Goal: Information Seeking & Learning: Learn about a topic

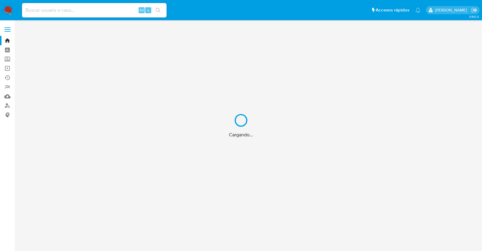
click at [100, 11] on div "Cargando..." at bounding box center [241, 125] width 482 height 251
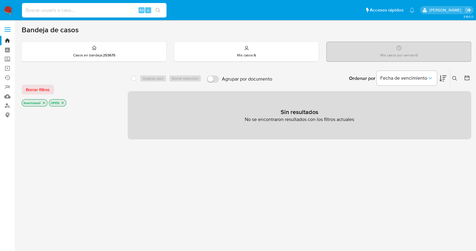
click at [61, 12] on input at bounding box center [94, 10] width 145 height 8
paste input "1902144301"
type input "1902144301"
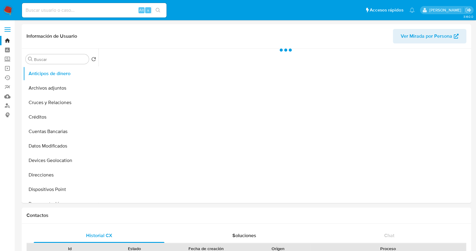
select select "10"
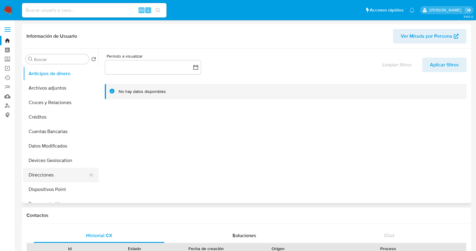
scroll to position [150, 0]
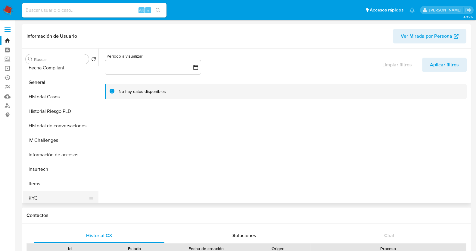
click at [42, 200] on button "KYC" at bounding box center [58, 198] width 70 height 14
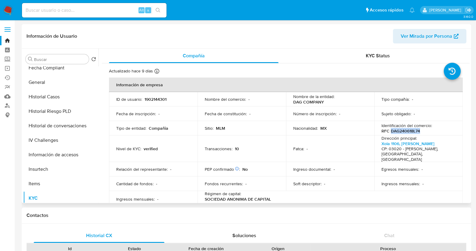
drag, startPoint x: 425, startPoint y: 130, endPoint x: 389, endPoint y: 131, distance: 35.6
click at [389, 131] on div "Identificación del comercio : RFC DAG240618L74" at bounding box center [419, 128] width 74 height 11
copy p "DAG240618L74"
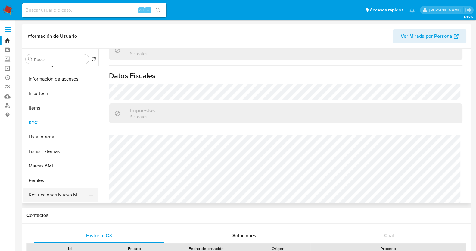
scroll to position [254, 0]
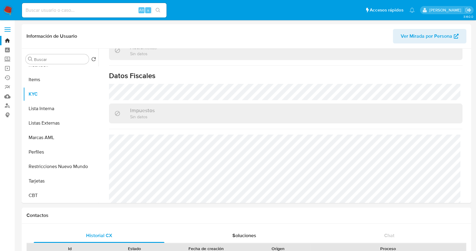
click at [8, 30] on label at bounding box center [7, 29] width 15 height 13
click at [0, 0] on input "checkbox" at bounding box center [0, 0] width 0 height 0
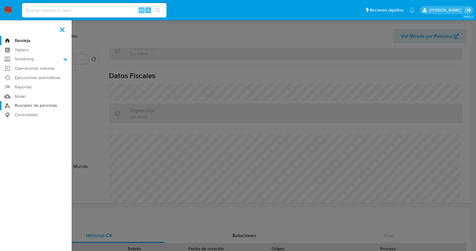
click at [30, 108] on link "Buscador de personas" at bounding box center [36, 105] width 72 height 9
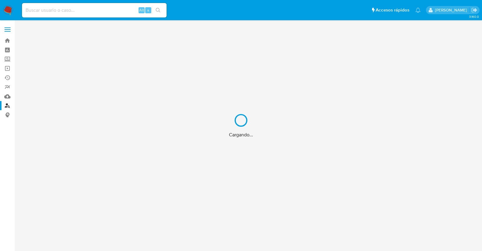
click at [11, 30] on div "Cargando..." at bounding box center [241, 125] width 482 height 251
click at [8, 30] on div "Cargando..." at bounding box center [241, 125] width 482 height 251
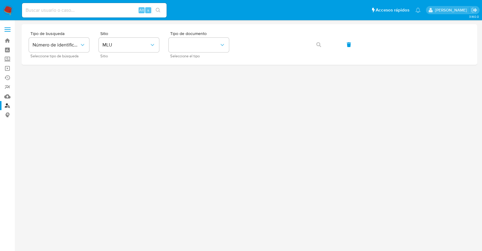
click at [7, 28] on span at bounding box center [8, 27] width 6 height 1
click at [0, 0] on input "checkbox" at bounding box center [0, 0] width 0 height 0
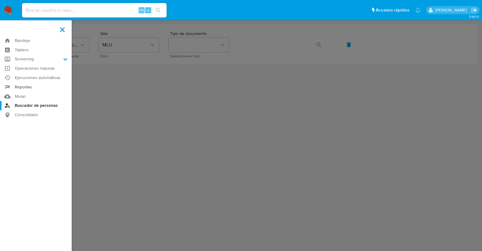
click at [30, 89] on link "Reportes" at bounding box center [36, 86] width 72 height 9
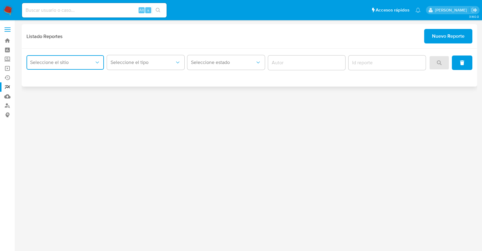
click at [80, 65] on button "Seleccione el sitio" at bounding box center [65, 62] width 77 height 14
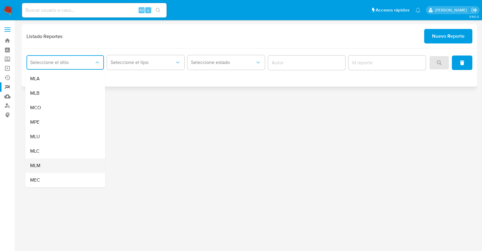
click at [52, 166] on div "MLM" at bounding box center [63, 165] width 67 height 14
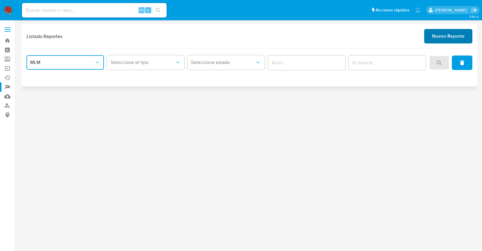
click at [439, 39] on span "Nuevo Reporte" at bounding box center [448, 36] width 33 height 13
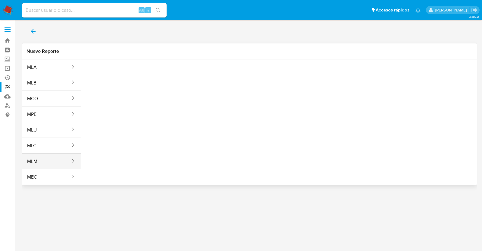
click at [74, 165] on div "sites" at bounding box center [71, 160] width 10 height 15
click at [73, 158] on icon "sites" at bounding box center [73, 161] width 6 height 6
click at [75, 159] on icon "sites" at bounding box center [73, 161] width 6 height 6
click at [41, 157] on button "MLM" at bounding box center [46, 161] width 49 height 14
click at [115, 72] on span "Seleccione una opcion" at bounding box center [115, 75] width 53 height 6
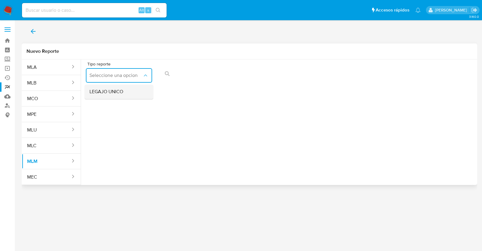
click at [119, 96] on div "LEGAJO UNICO" at bounding box center [116, 91] width 55 height 14
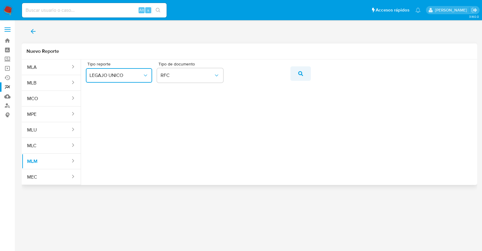
click at [301, 69] on span "action-search" at bounding box center [300, 73] width 5 height 13
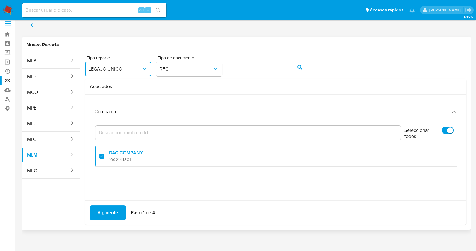
scroll to position [10, 0]
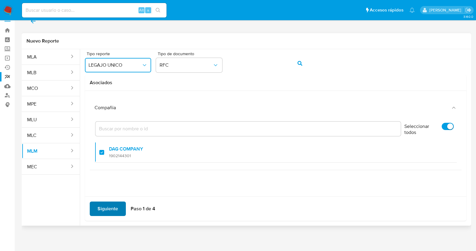
click at [116, 207] on span "Siguiente" at bounding box center [108, 208] width 20 height 13
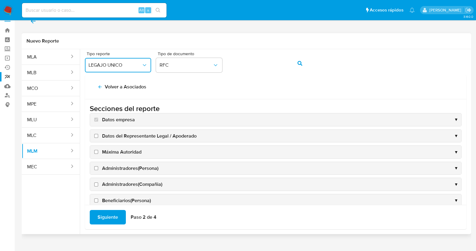
click at [117, 141] on div "Datos del Representante Legal / Apoderado ▼" at bounding box center [275, 136] width 371 height 13
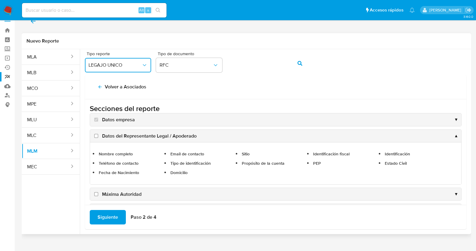
click at [117, 137] on span "Datos del Representante Legal / Apoderado" at bounding box center [149, 136] width 95 height 7
click at [98, 137] on input "Datos del Representante Legal / Apoderado" at bounding box center [96, 136] width 4 height 4
checkbox input "true"
click at [125, 193] on span "Máxima Autoridad" at bounding box center [121, 194] width 39 height 7
click at [98, 193] on input "Máxima Autoridad" at bounding box center [96, 194] width 4 height 4
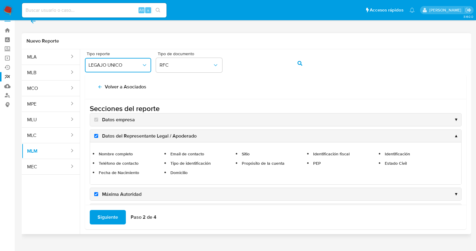
checkbox input "true"
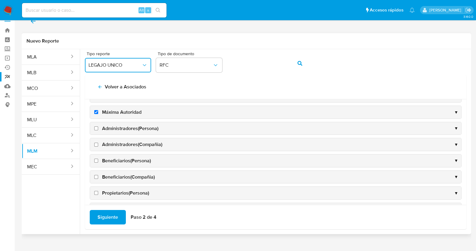
scroll to position [0, 0]
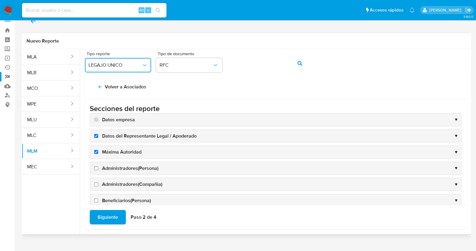
click at [117, 167] on span "Administradores(Persona)" at bounding box center [130, 168] width 56 height 7
click at [98, 167] on input "Administradores(Persona)" at bounding box center [96, 168] width 4 height 4
checkbox input "true"
click at [118, 181] on span "Administradores(Compañia)" at bounding box center [132, 184] width 60 height 7
click at [98, 182] on input "Administradores(Compañia)" at bounding box center [96, 184] width 4 height 4
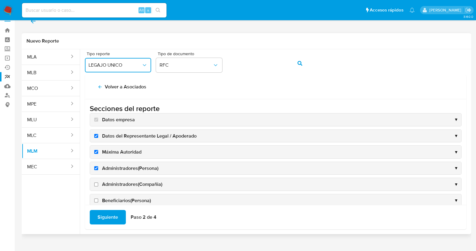
checkbox input "true"
click at [127, 197] on span "Beneficiarios(Persona)" at bounding box center [126, 200] width 49 height 7
click at [98, 198] on input "Beneficiarios(Persona)" at bounding box center [96, 200] width 4 height 4
checkbox input "true"
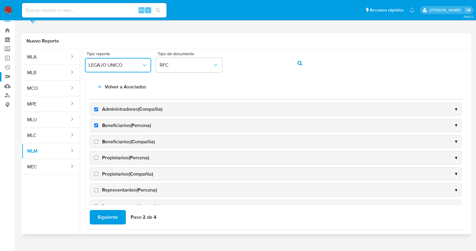
click at [110, 139] on span "Beneficiarios(Compañia)" at bounding box center [128, 141] width 53 height 7
click at [98, 139] on input "Beneficiarios(Compañia)" at bounding box center [96, 141] width 4 height 4
checkbox input "true"
click at [113, 157] on span "Propietarios(Persona)" at bounding box center [125, 157] width 47 height 7
click at [98, 157] on input "Propietarios(Persona)" at bounding box center [96, 157] width 4 height 4
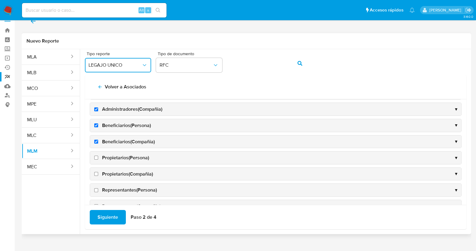
checkbox input "true"
click at [122, 172] on span "Propietarios(Compañia)" at bounding box center [127, 173] width 51 height 7
click at [98, 172] on input "Propietarios(Compañia)" at bounding box center [96, 174] width 4 height 4
checkbox input "true"
click at [125, 186] on span "Representantes(Persona)" at bounding box center [129, 189] width 55 height 7
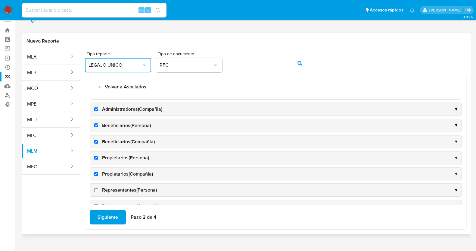
click at [98, 188] on input "Representantes(Persona)" at bounding box center [96, 190] width 4 height 4
checkbox input "true"
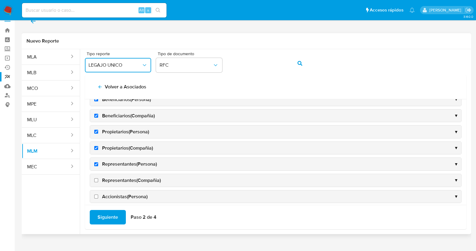
scroll to position [113, 0]
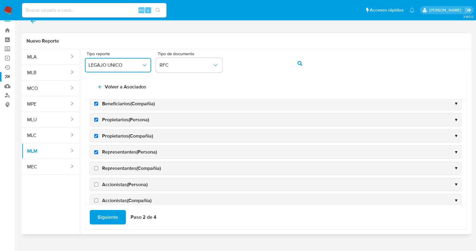
click at [113, 166] on span "Representantes(Compañia)" at bounding box center [131, 168] width 59 height 7
click at [98, 166] on input "Representantes(Compañia)" at bounding box center [96, 168] width 4 height 4
checkbox input "true"
click at [125, 185] on span "Accionistas(Persona)" at bounding box center [124, 184] width 45 height 7
click at [98, 185] on input "Accionistas(Persona)" at bounding box center [96, 184] width 4 height 4
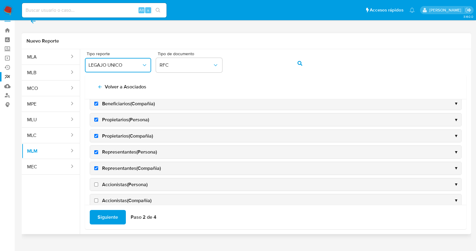
checkbox input "true"
click at [125, 197] on span "Accionistas(Compañia)" at bounding box center [126, 200] width 49 height 7
click at [98, 198] on input "Accionistas(Compañia)" at bounding box center [96, 200] width 4 height 4
checkbox input "true"
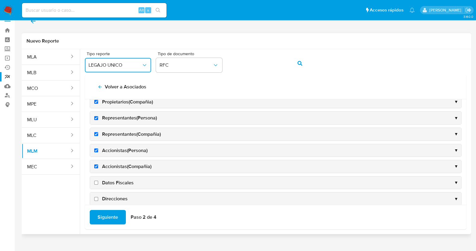
scroll to position [188, 0]
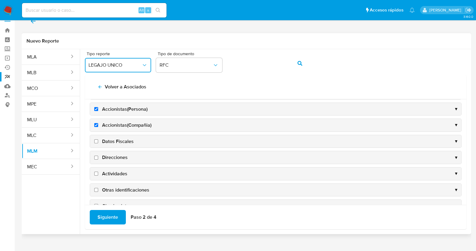
click at [108, 142] on span "Datos Fiscales" at bounding box center [118, 141] width 32 height 7
click at [98, 142] on input "Datos Fiscales" at bounding box center [96, 141] width 4 height 4
checkbox input "true"
click at [111, 157] on span "Direcciones" at bounding box center [115, 157] width 26 height 7
click at [98, 157] on input "Direcciones" at bounding box center [96, 157] width 4 height 4
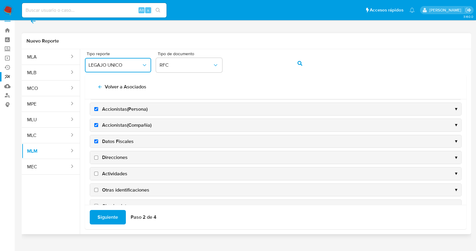
checkbox input "true"
click at [114, 170] on span "Actividades" at bounding box center [114, 173] width 25 height 7
click at [98, 171] on input "Actividades" at bounding box center [96, 173] width 4 height 4
checkbox input "true"
click at [119, 186] on span "Otras identificaciones" at bounding box center [125, 189] width 47 height 7
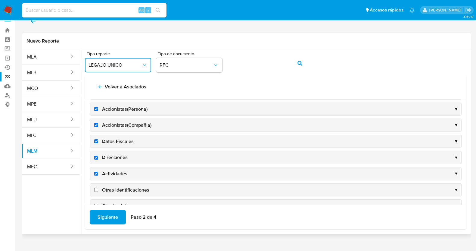
click at [98, 188] on input "Otras identificaciones" at bounding box center [96, 190] width 4 height 4
checkbox input "true"
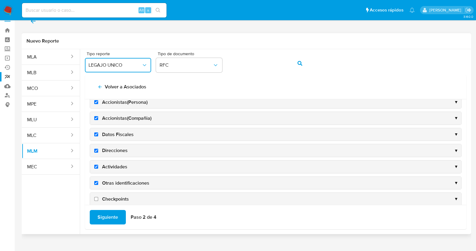
scroll to position [202, 0]
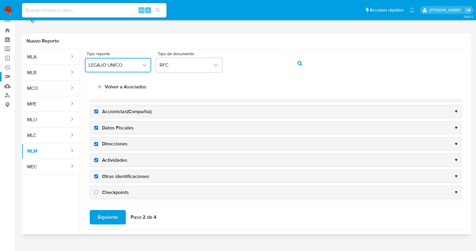
click at [119, 189] on span "Checkpoints" at bounding box center [115, 192] width 27 height 7
click at [98, 190] on input "Checkpoints" at bounding box center [96, 192] width 4 height 4
checkbox input "true"
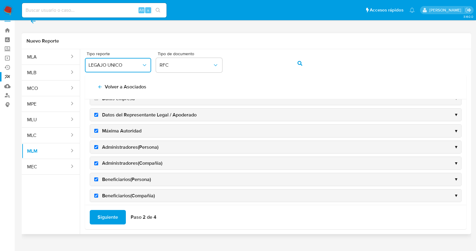
scroll to position [0, 0]
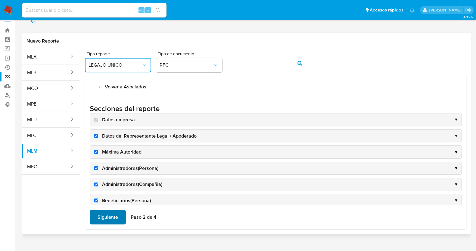
click at [116, 216] on span "Siguiente" at bounding box center [108, 216] width 20 height 13
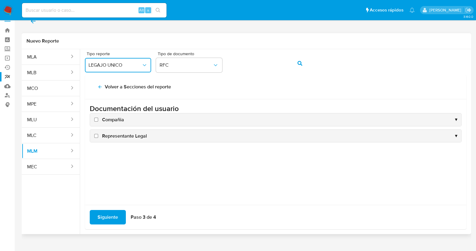
click at [110, 119] on span "Compañia" at bounding box center [113, 119] width 22 height 7
click at [98, 119] on input "Compañia" at bounding box center [96, 119] width 4 height 4
checkbox input "true"
click at [115, 139] on div "Representante Legal ▼" at bounding box center [275, 136] width 371 height 13
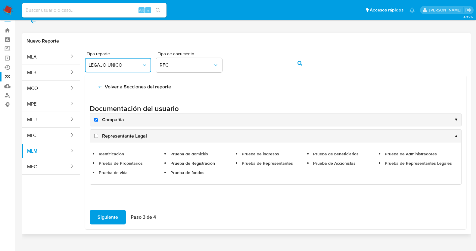
click at [97, 137] on input "Representante Legal" at bounding box center [96, 136] width 4 height 4
checkbox input "true"
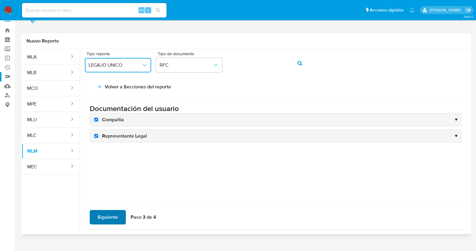
click at [107, 214] on span "Siguiente" at bounding box center [108, 216] width 20 height 13
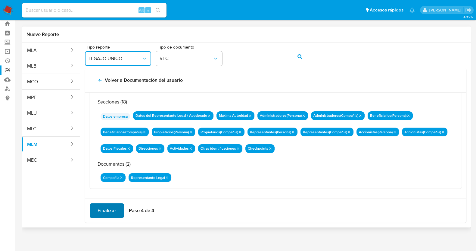
scroll to position [19, 0]
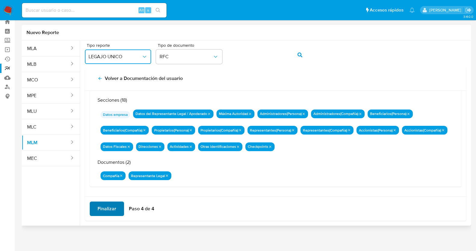
click at [114, 210] on span "Finalizar" at bounding box center [107, 208] width 19 height 13
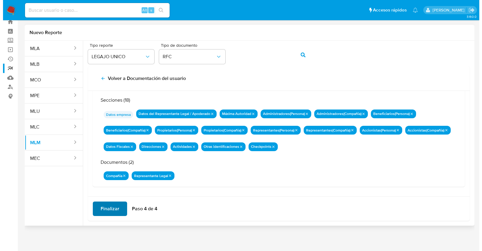
scroll to position [0, 0]
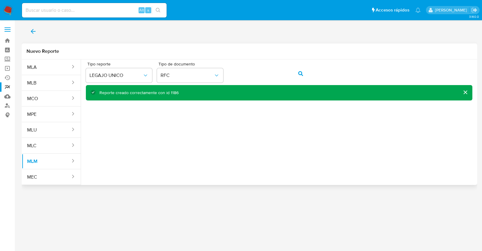
click at [40, 27] on button "back" at bounding box center [33, 31] width 23 height 14
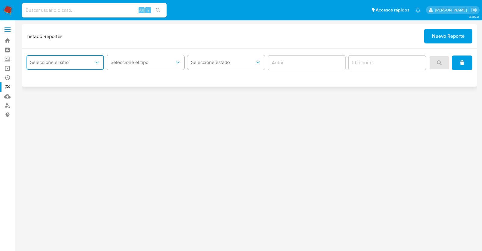
click at [61, 65] on button "Seleccione el sitio" at bounding box center [65, 62] width 77 height 14
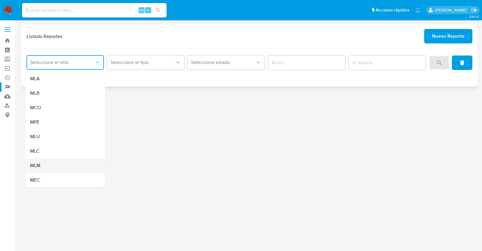
click at [51, 164] on div "MLM" at bounding box center [63, 165] width 67 height 14
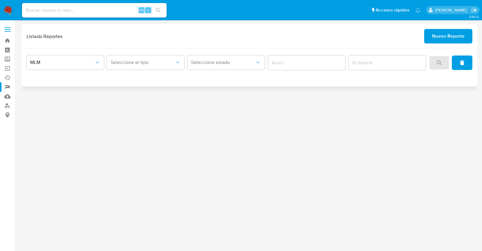
click at [137, 72] on div "Seleccione el tipo" at bounding box center [145, 62] width 77 height 19
click at [137, 65] on button "Seleccione el tipo" at bounding box center [145, 62] width 77 height 14
click at [133, 97] on div "LEGAJO UNICO" at bounding box center [144, 93] width 67 height 14
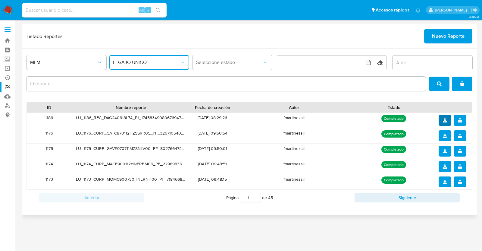
click at [442, 117] on button "download" at bounding box center [445, 120] width 13 height 11
click at [460, 120] on icon "notify_security" at bounding box center [460, 120] width 4 height 4
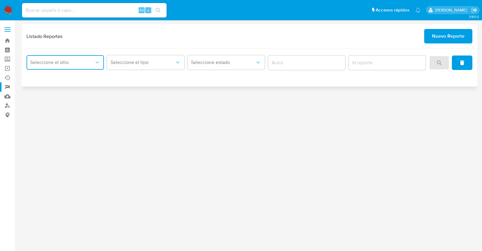
click at [72, 65] on button "Seleccione el sitio" at bounding box center [65, 62] width 77 height 14
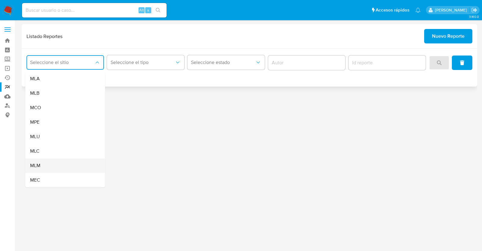
click at [56, 163] on div "MLM" at bounding box center [63, 165] width 67 height 14
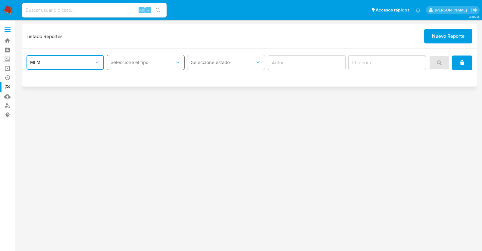
click at [149, 58] on button "Seleccione el tipo" at bounding box center [145, 62] width 77 height 14
click at [145, 91] on div "LEGAJO UNICO" at bounding box center [144, 93] width 67 height 14
click at [90, 12] on input at bounding box center [94, 10] width 145 height 8
click at [89, 13] on input at bounding box center [94, 10] width 145 height 8
paste input "1902144301"
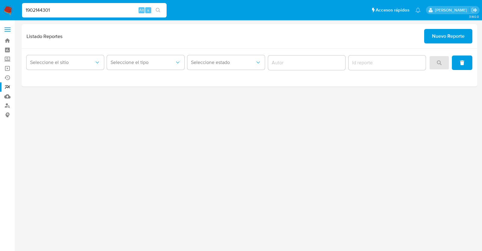
type input "1902144301"
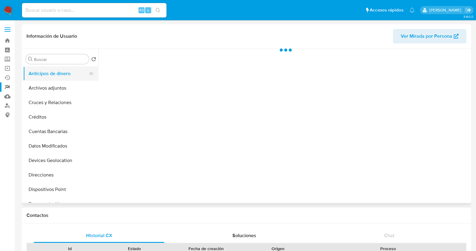
select select "10"
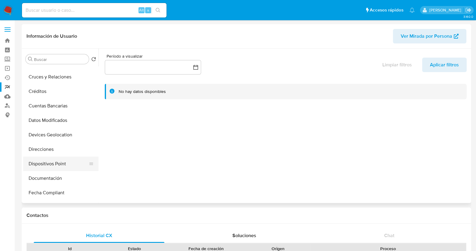
scroll to position [37, 0]
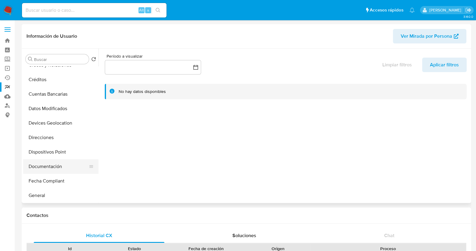
click at [46, 166] on button "Documentación" at bounding box center [58, 166] width 70 height 14
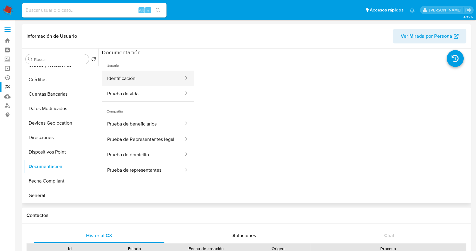
click at [156, 81] on button "Identificación" at bounding box center [143, 77] width 83 height 15
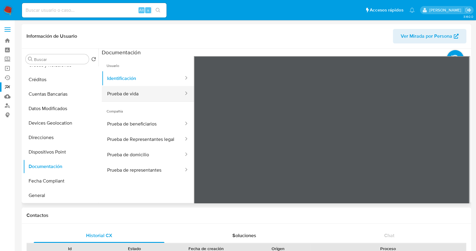
click at [167, 99] on button "Prueba de vida" at bounding box center [143, 93] width 83 height 15
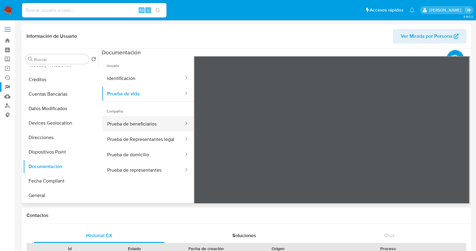
click at [139, 126] on button "Prueba de beneficiarios" at bounding box center [143, 123] width 83 height 15
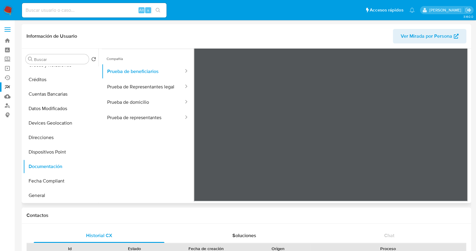
scroll to position [0, 0]
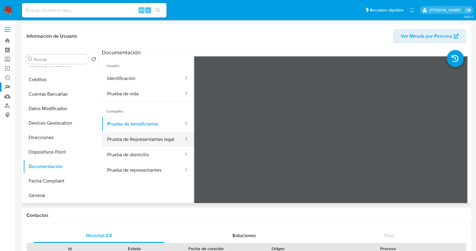
click at [155, 140] on button "Prueba de Representantes legal" at bounding box center [143, 138] width 83 height 15
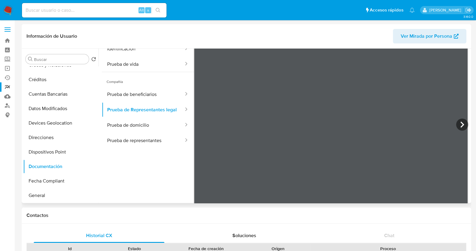
scroll to position [53, 0]
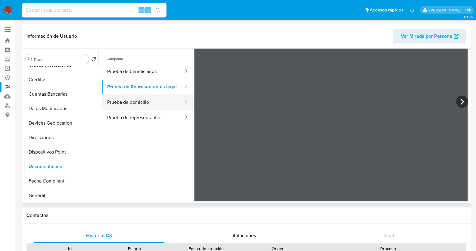
click at [156, 110] on button "Prueba de domicilio" at bounding box center [143, 101] width 83 height 15
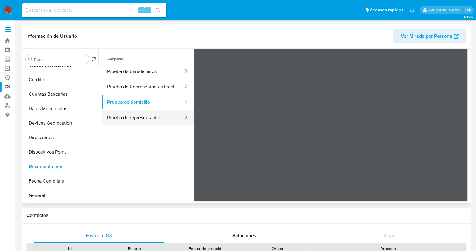
click at [139, 124] on button "Prueba de representantes" at bounding box center [143, 117] width 83 height 15
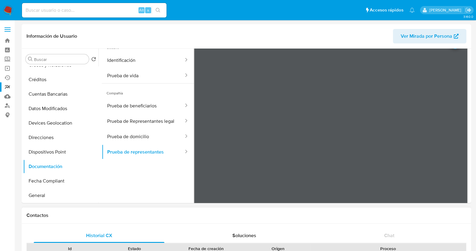
scroll to position [0, 0]
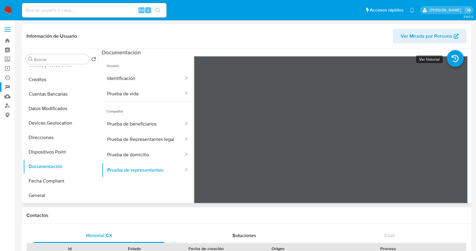
click at [453, 59] on icon at bounding box center [455, 58] width 17 height 17
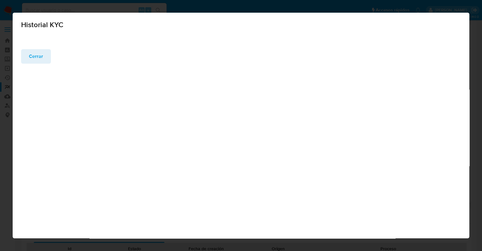
click at [23, 56] on button "Cerrar" at bounding box center [36, 56] width 30 height 14
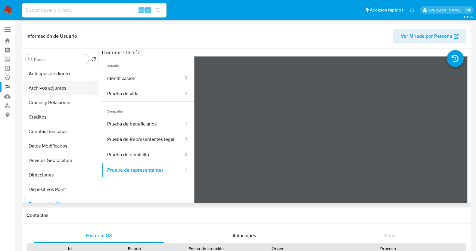
click at [39, 89] on button "Archivos adjuntos" at bounding box center [58, 88] width 70 height 14
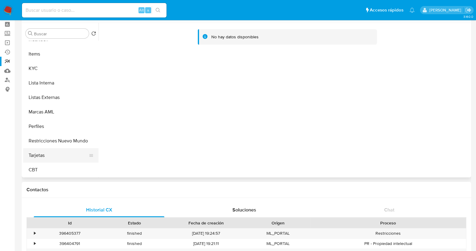
scroll to position [37, 0]
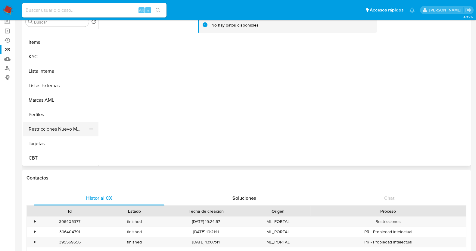
click at [47, 132] on button "Restricciones Nuevo Mundo" at bounding box center [58, 129] width 70 height 14
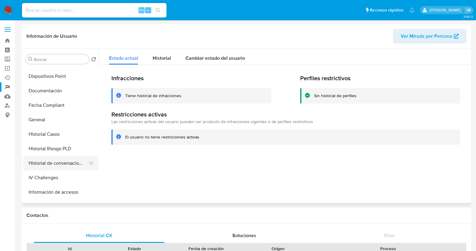
scroll to position [113, 0]
click at [27, 117] on button "General" at bounding box center [58, 120] width 70 height 14
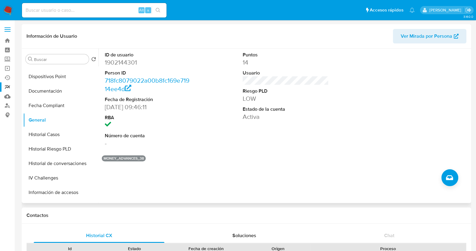
click at [116, 157] on button "MONEY_ADVANCES_38" at bounding box center [124, 158] width 40 height 2
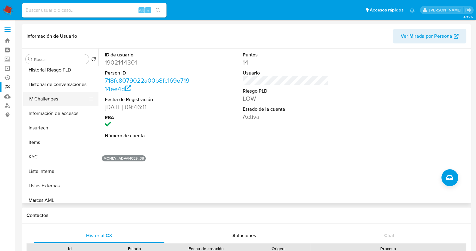
scroll to position [226, 0]
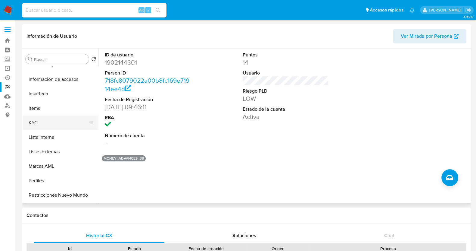
click at [44, 127] on button "KYC" at bounding box center [58, 122] width 70 height 14
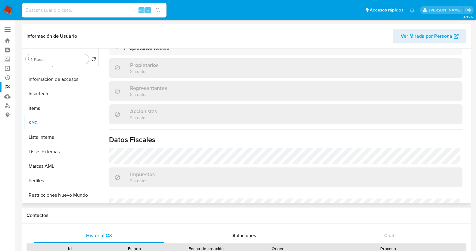
scroll to position [452, 0]
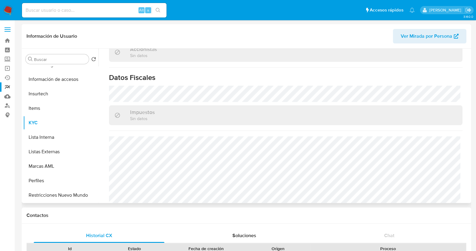
click at [419, 38] on span "Ver Mirada por Persona" at bounding box center [427, 36] width 52 height 14
click at [435, 35] on span "Ver Mirada por Persona" at bounding box center [427, 36] width 52 height 14
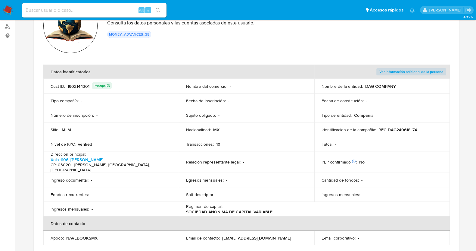
scroll to position [113, 0]
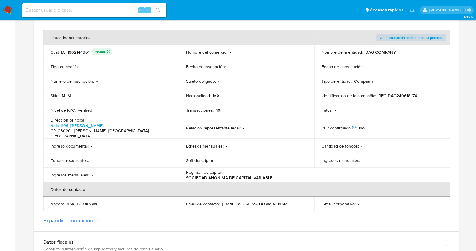
click at [97, 219] on icon at bounding box center [96, 220] width 4 height 2
click at [93, 217] on button "Expandir información" at bounding box center [68, 220] width 50 height 7
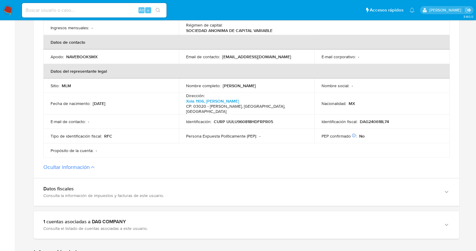
scroll to position [301, 0]
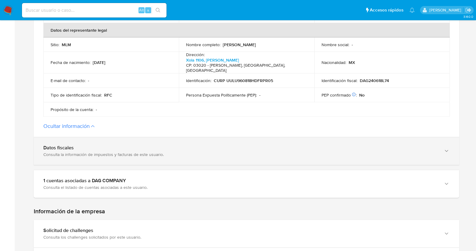
click at [121, 152] on div "Consulta la información de impuestos y facturas de este usuario." at bounding box center [240, 154] width 394 height 5
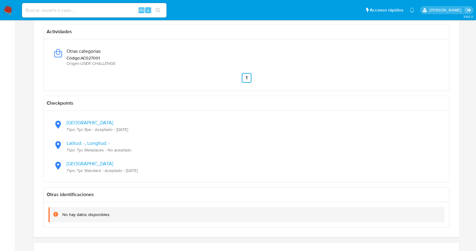
scroll to position [678, 0]
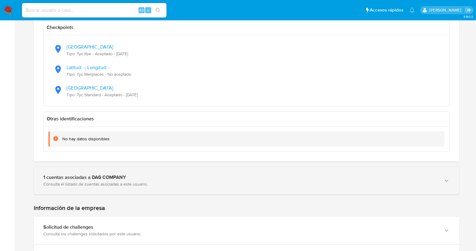
click at [165, 174] on div "1 cuentas asociadas a DAG COMPANY" at bounding box center [240, 177] width 394 height 6
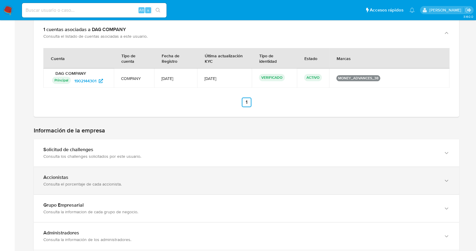
scroll to position [828, 0]
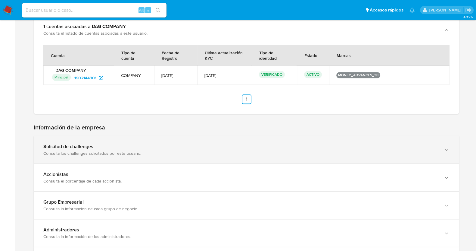
click at [158, 150] on div "Consulta los challenges solicitados por este usuario." at bounding box center [240, 152] width 394 height 5
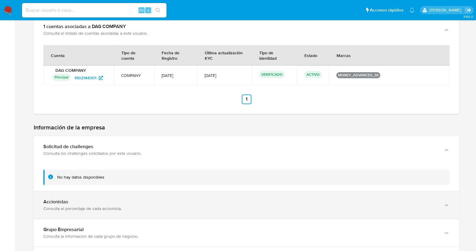
click at [139, 191] on div "Accionistas Consulta el porcentaje de cada accionista." at bounding box center [247, 204] width 426 height 27
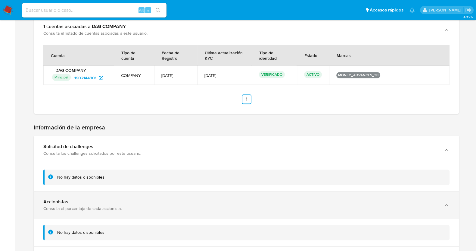
scroll to position [904, 0]
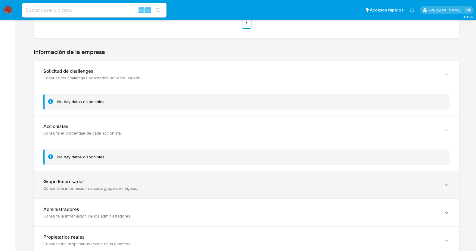
click at [132, 178] on div "Grupo Empresarial" at bounding box center [240, 181] width 394 height 6
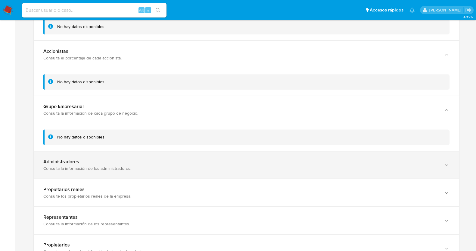
click at [130, 165] on div "Consulta la información de los administradores." at bounding box center [240, 167] width 394 height 5
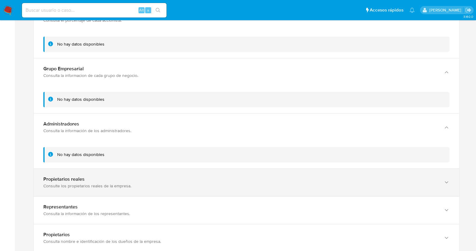
click at [133, 183] on div "Consulte los propietarios reales de la empresa." at bounding box center [240, 185] width 394 height 5
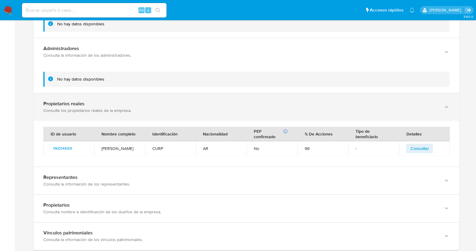
scroll to position [1092, 0]
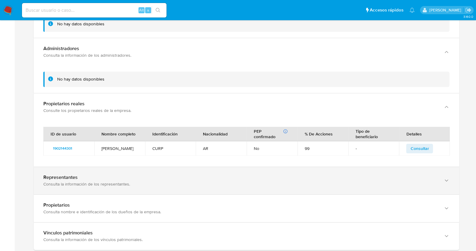
click at [134, 174] on div "Representantes" at bounding box center [240, 177] width 394 height 6
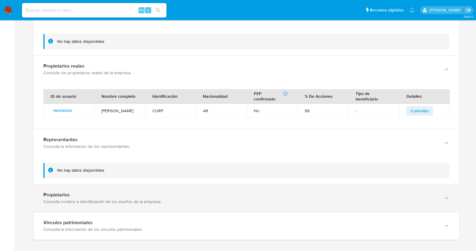
click at [129, 192] on div "Propietarios" at bounding box center [240, 195] width 394 height 6
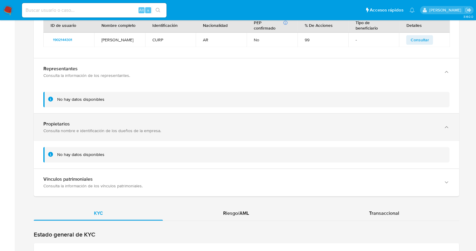
scroll to position [1205, 0]
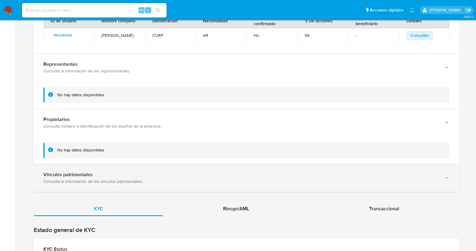
click at [134, 178] on div "Consulta la información de los vínculos patrimoniales." at bounding box center [240, 180] width 394 height 5
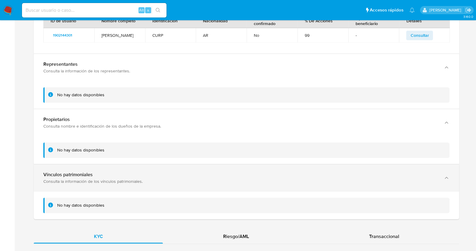
scroll to position [1318, 0]
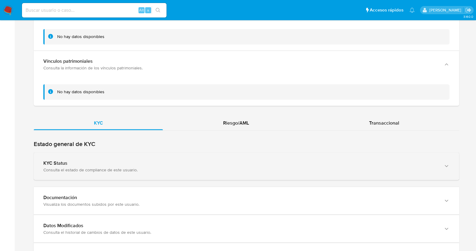
click at [140, 167] on div "Consulta el estado de compliance de este usuario." at bounding box center [240, 169] width 394 height 5
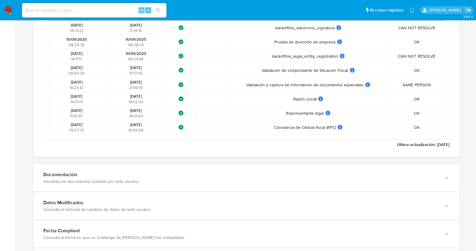
scroll to position [1770, 0]
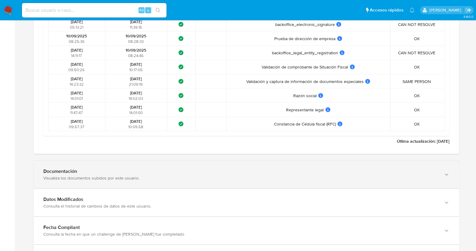
click at [136, 175] on div "Visualiza los documentos subidos por este usuario." at bounding box center [240, 177] width 394 height 5
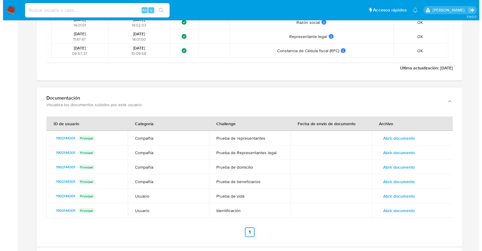
scroll to position [1845, 0]
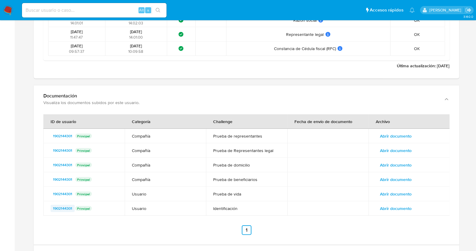
click at [58, 205] on span "1902144301" at bounding box center [62, 208] width 19 height 7
click at [392, 204] on span "Abrir documento" at bounding box center [396, 208] width 32 height 8
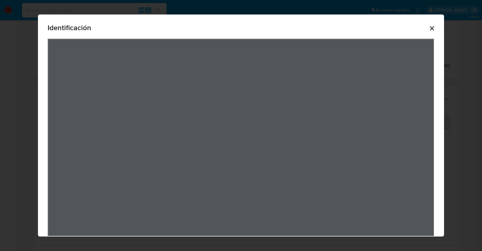
click at [432, 30] on icon "Cerrar" at bounding box center [431, 28] width 7 height 7
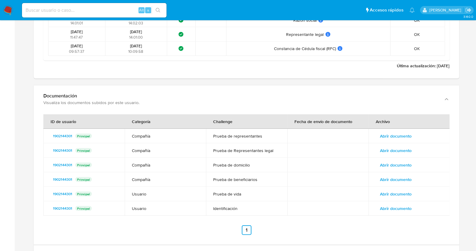
click at [398, 189] on span "Abrir documento" at bounding box center [396, 193] width 32 height 8
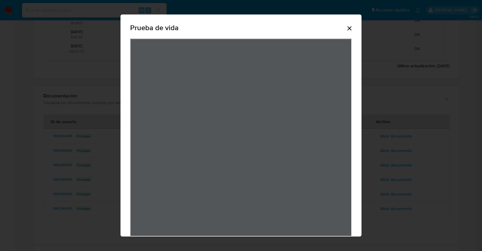
click at [346, 29] on icon "Cerrar" at bounding box center [349, 28] width 7 height 7
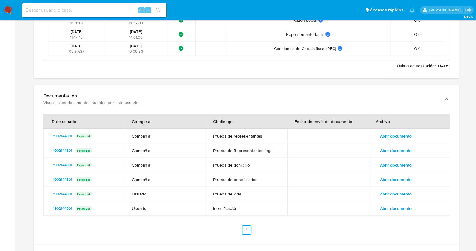
click at [402, 175] on span "Abrir documento" at bounding box center [396, 179] width 32 height 8
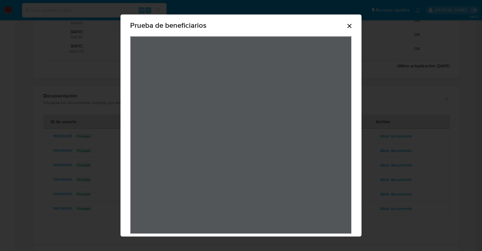
scroll to position [0, 0]
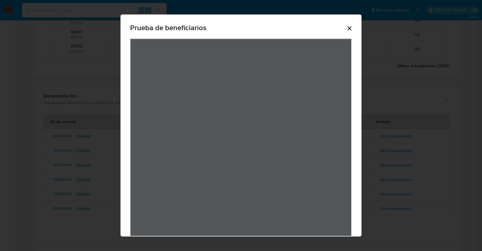
click at [347, 27] on icon "Cerrar" at bounding box center [349, 28] width 4 height 4
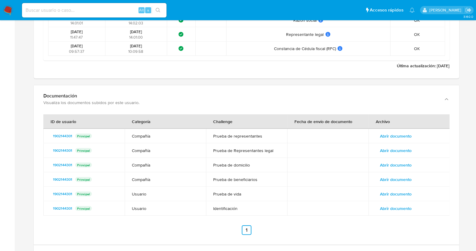
click at [392, 175] on span "Abrir documento" at bounding box center [396, 179] width 32 height 8
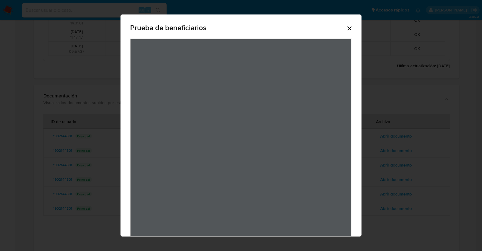
click at [347, 28] on icon "Cerrar" at bounding box center [349, 28] width 4 height 4
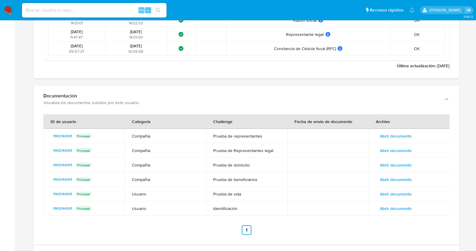
click at [386, 161] on span "Abrir documento" at bounding box center [396, 165] width 32 height 8
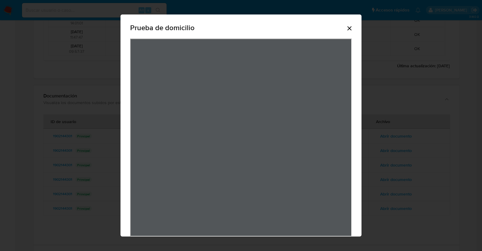
click at [347, 27] on icon "Cerrar" at bounding box center [349, 28] width 4 height 4
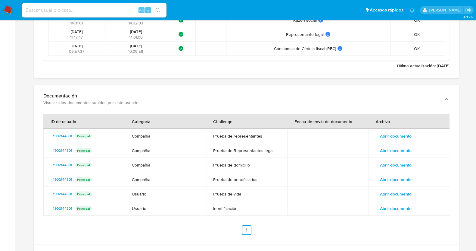
click at [413, 145] on button "Abrir documento" at bounding box center [396, 150] width 40 height 10
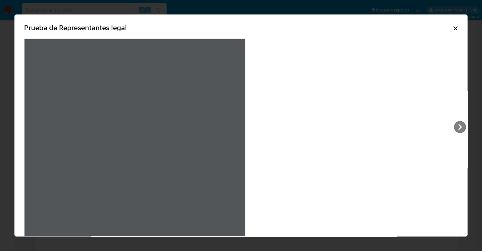
click at [353, 28] on div "Prueba de Representantes legal" at bounding box center [240, 130] width 453 height 233
click at [452, 29] on icon "Cerrar" at bounding box center [455, 28] width 7 height 7
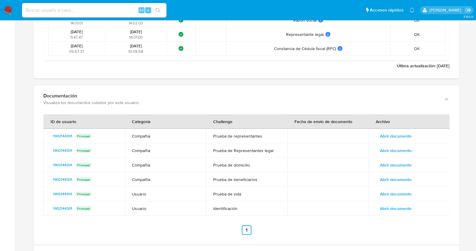
click at [393, 132] on span "Abrir documento" at bounding box center [396, 136] width 32 height 8
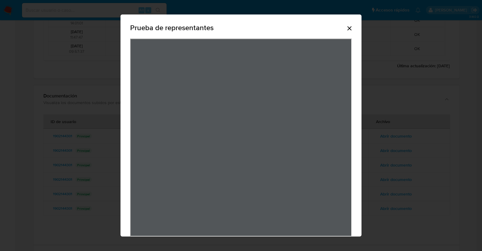
click at [348, 30] on icon "Cerrar" at bounding box center [349, 28] width 4 height 4
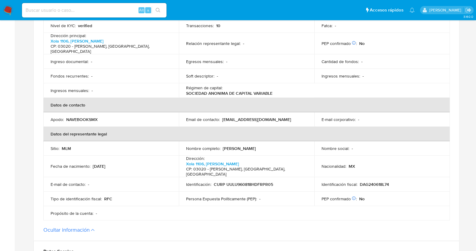
scroll to position [75, 0]
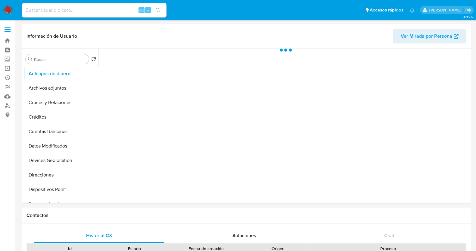
select select "10"
